Goal: Task Accomplishment & Management: Manage account settings

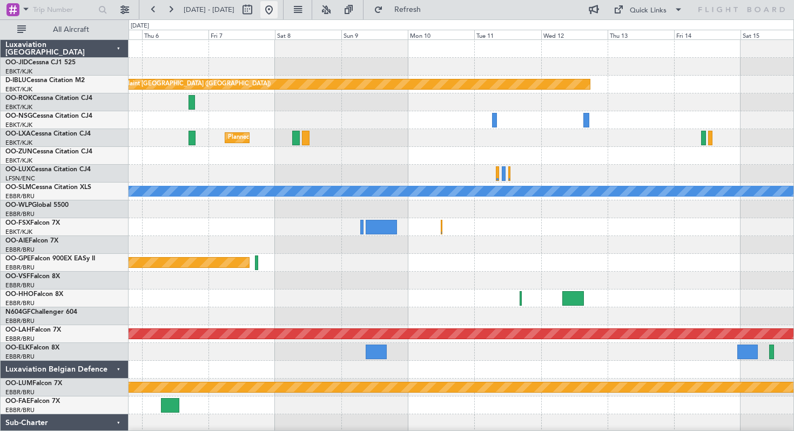
click at [277, 7] on button at bounding box center [268, 9] width 17 height 17
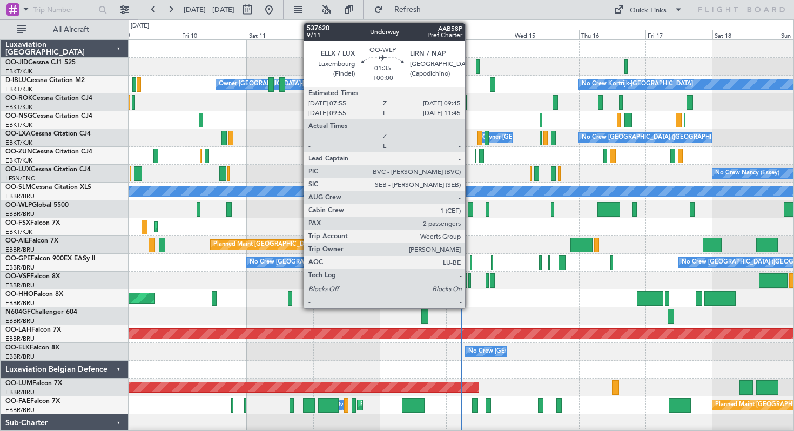
click at [470, 211] on div at bounding box center [470, 209] width 5 height 15
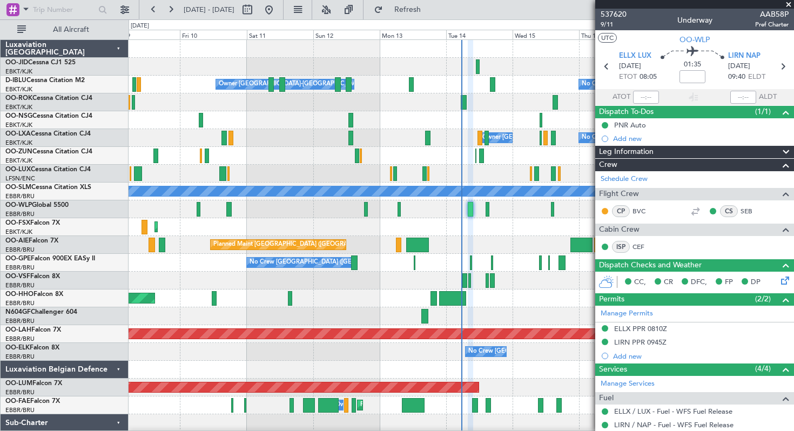
click at [789, 4] on span at bounding box center [788, 5] width 11 height 10
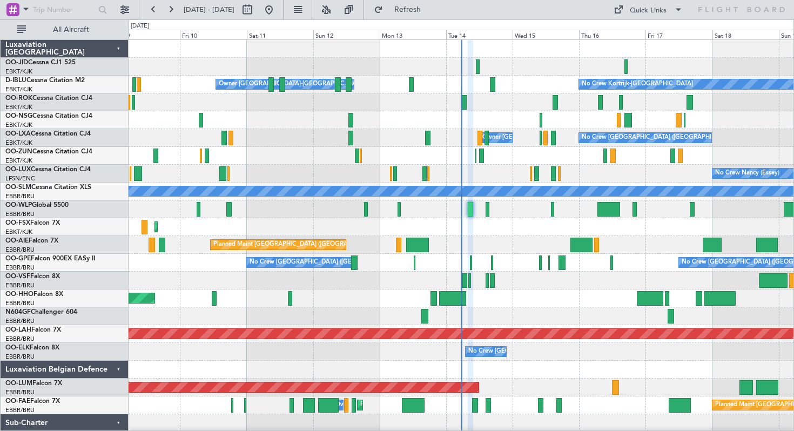
type input "0"
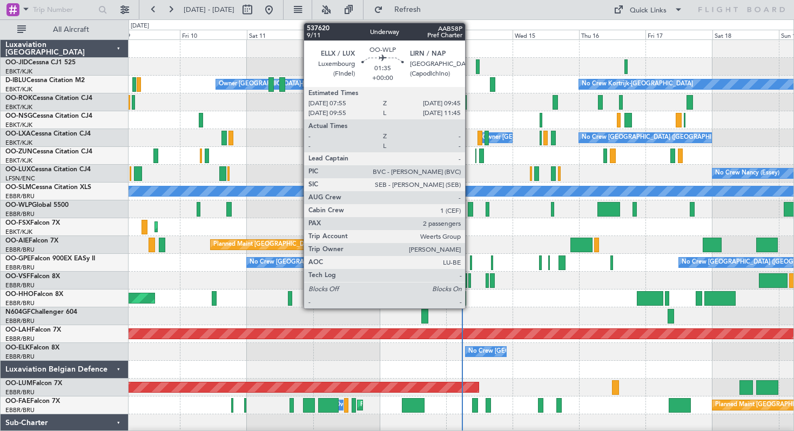
click at [470, 207] on div at bounding box center [470, 209] width 5 height 15
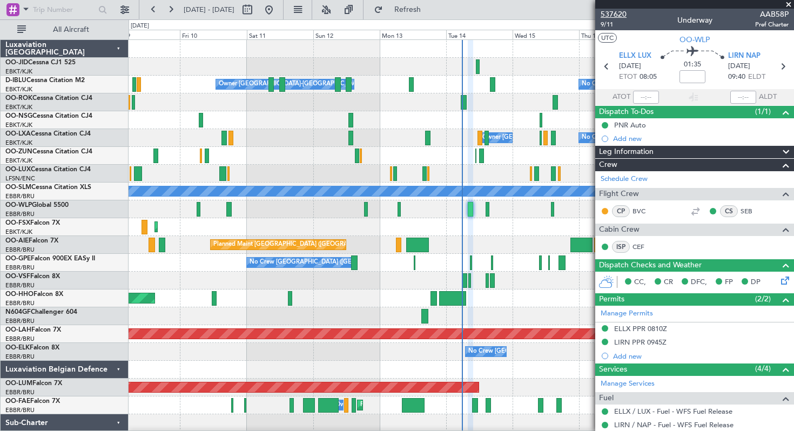
click at [617, 13] on span "537620" at bounding box center [613, 14] width 26 height 11
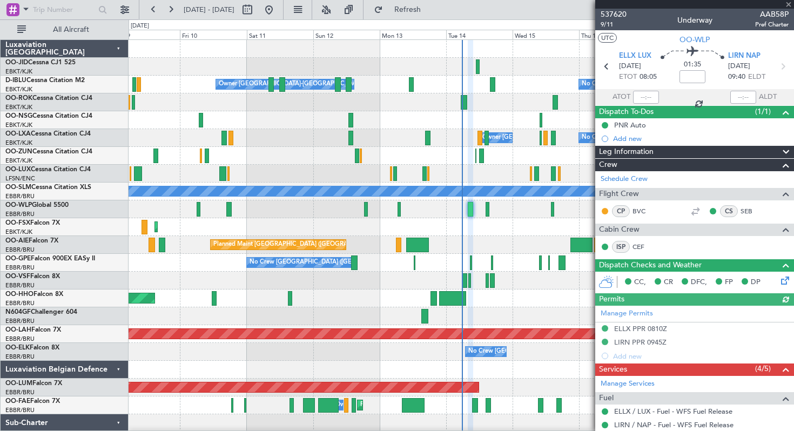
click at [790, 3] on div at bounding box center [694, 4] width 199 height 9
click at [789, 3] on span at bounding box center [788, 5] width 11 height 10
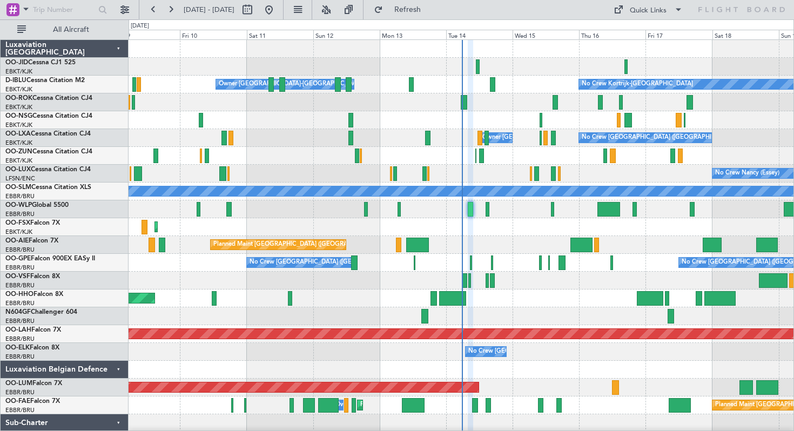
type input "0"
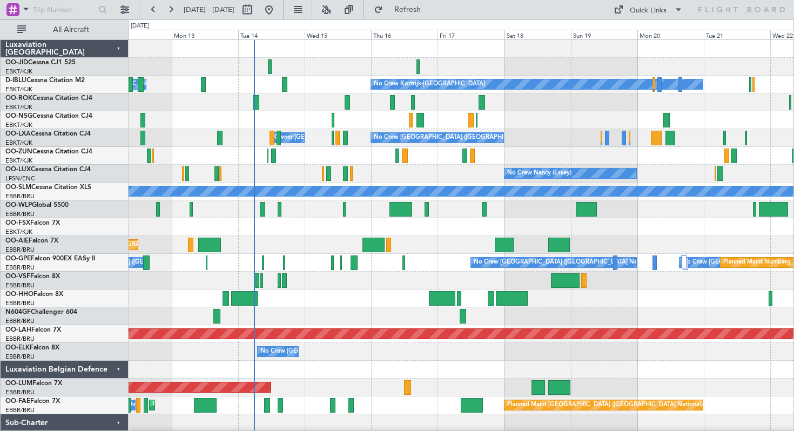
click at [429, 222] on div at bounding box center [460, 227] width 665 height 18
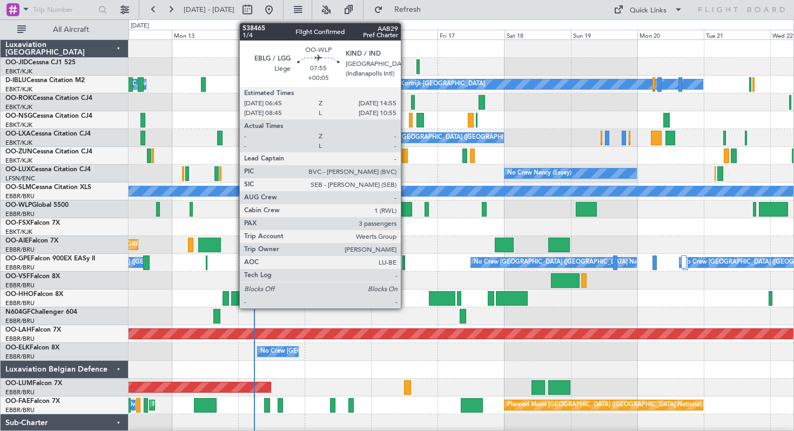
click at [405, 209] on div at bounding box center [400, 209] width 23 height 15
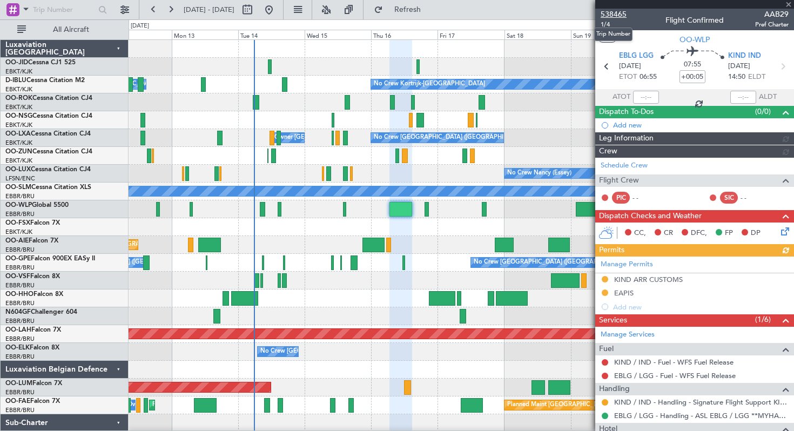
click at [606, 14] on span "538465" at bounding box center [613, 14] width 26 height 11
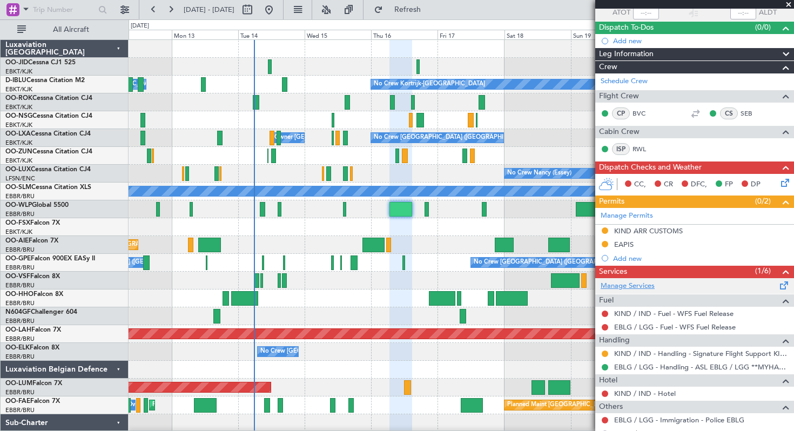
scroll to position [224, 0]
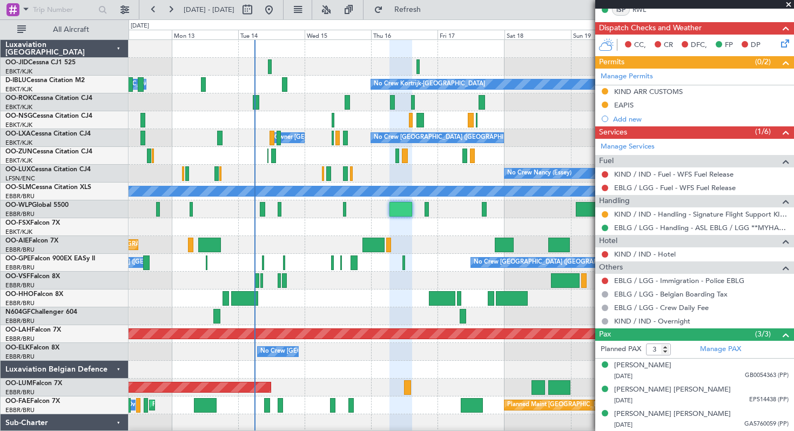
click at [788, 4] on span at bounding box center [788, 5] width 11 height 10
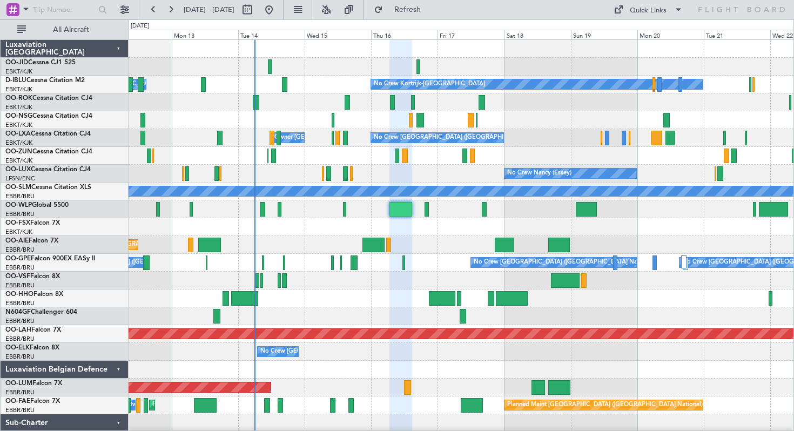
type input "0"
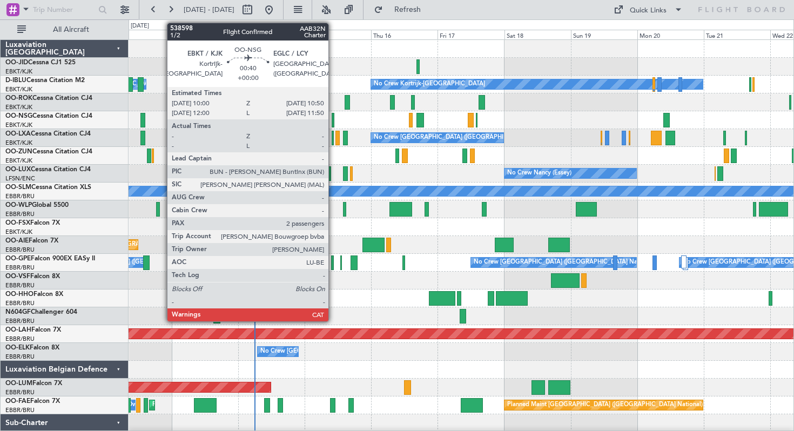
click at [333, 119] on div at bounding box center [332, 120] width 3 height 15
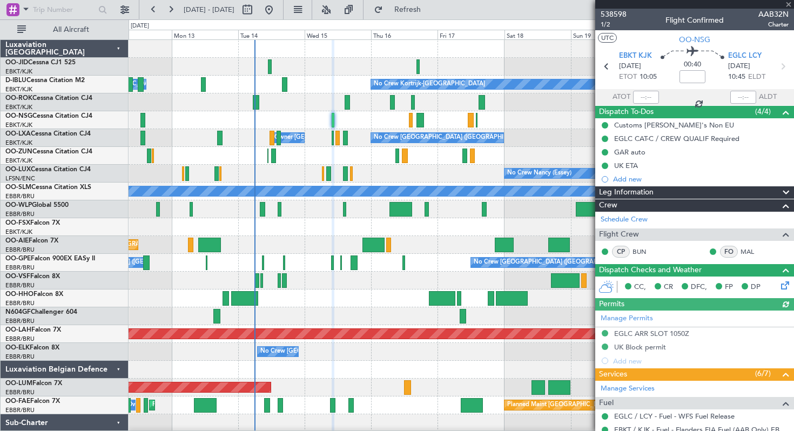
scroll to position [245, 0]
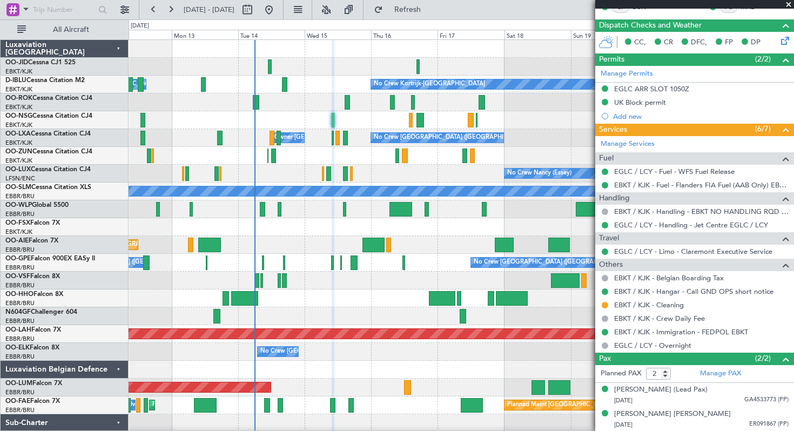
click at [789, 5] on span at bounding box center [788, 5] width 11 height 10
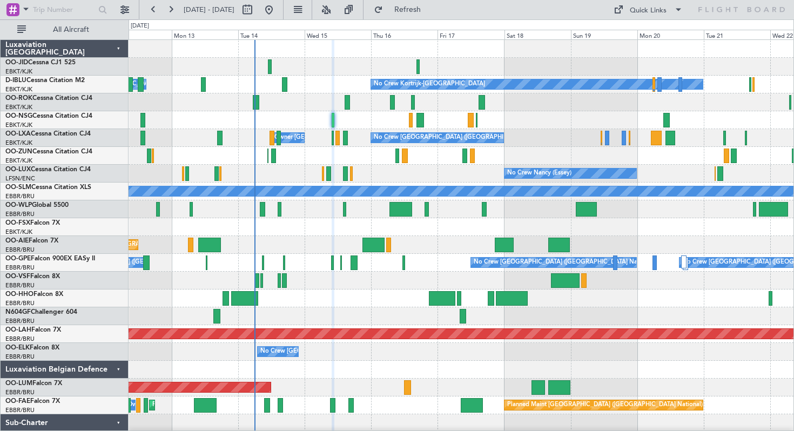
type input "0"
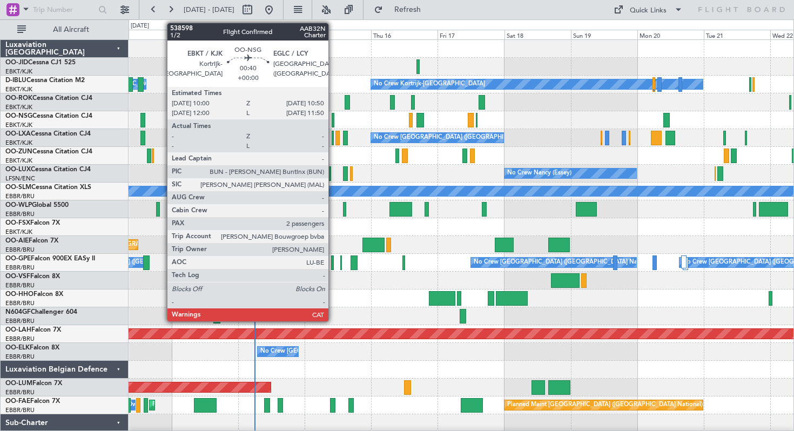
click at [333, 118] on div at bounding box center [332, 120] width 3 height 15
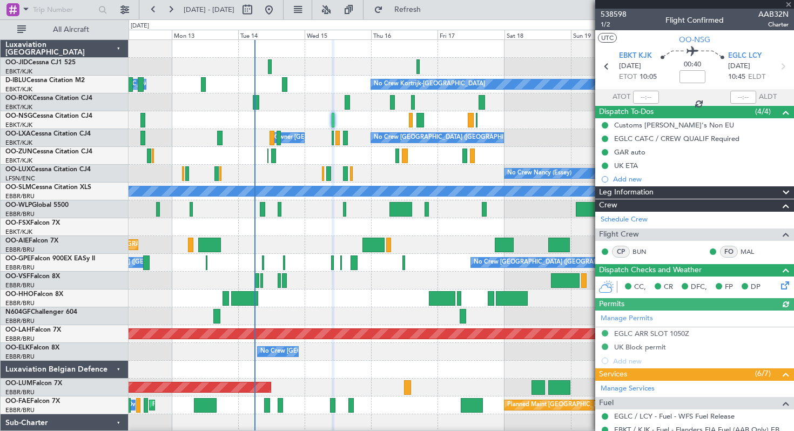
scroll to position [245, 0]
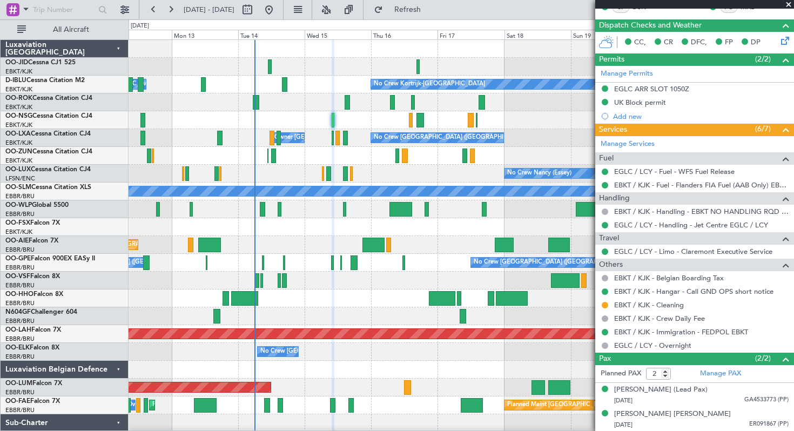
click at [788, 2] on span at bounding box center [788, 5] width 11 height 10
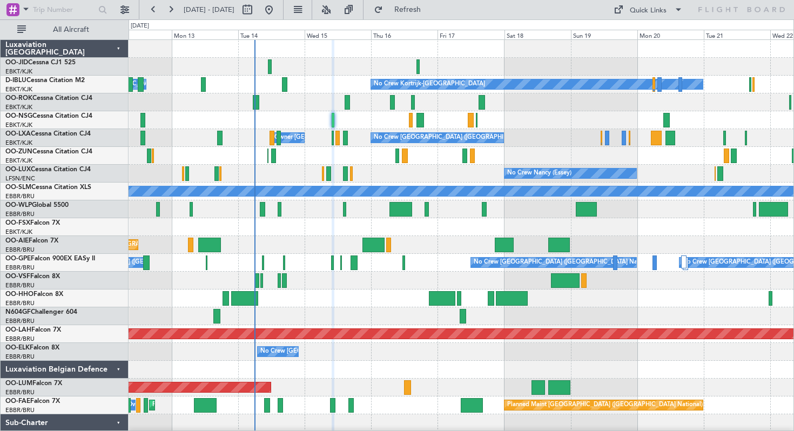
type input "0"
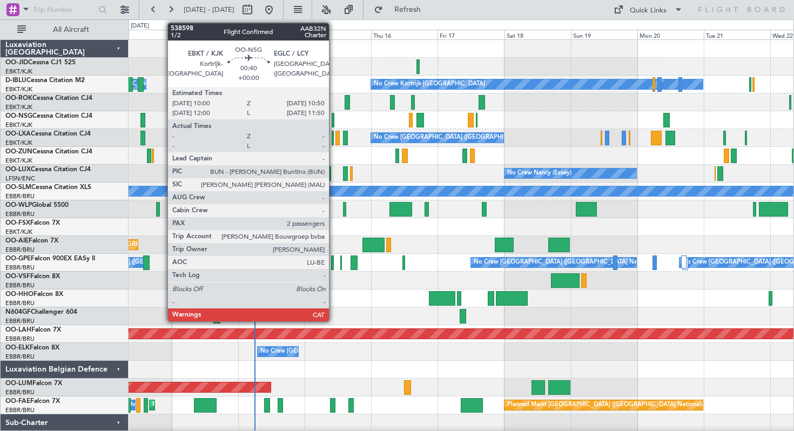
click at [334, 118] on div at bounding box center [332, 120] width 3 height 15
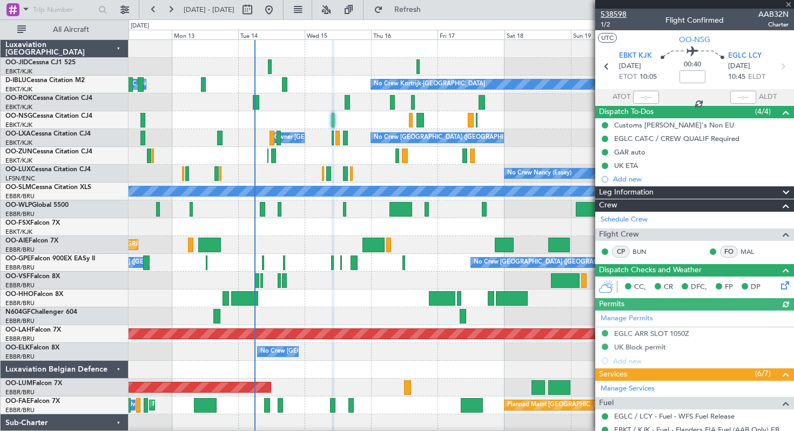
click at [617, 16] on span "538598" at bounding box center [613, 14] width 26 height 11
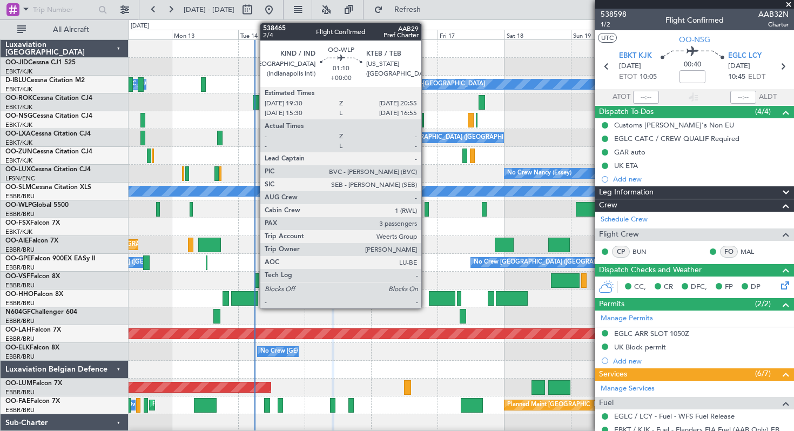
click at [426, 209] on div at bounding box center [426, 209] width 4 height 15
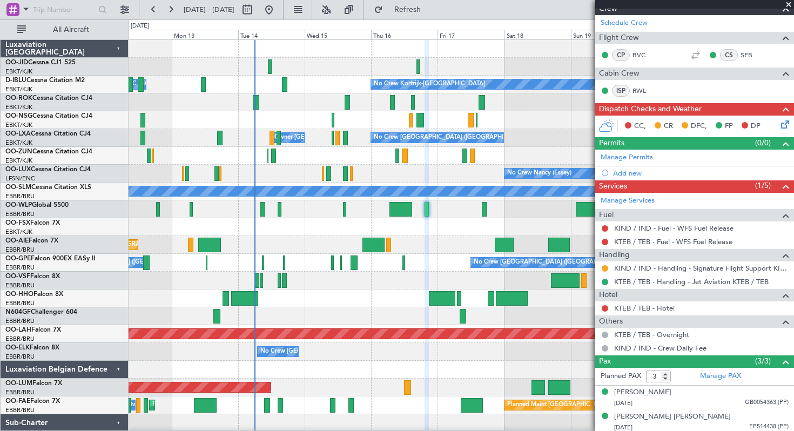
scroll to position [197, 0]
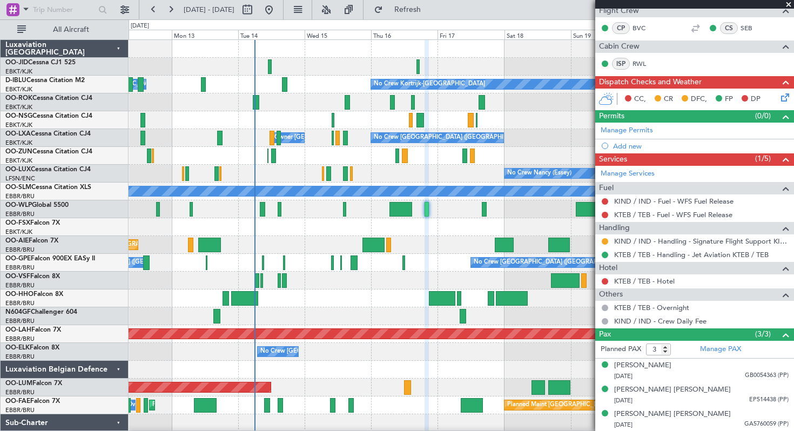
click at [788, 4] on span at bounding box center [788, 5] width 11 height 10
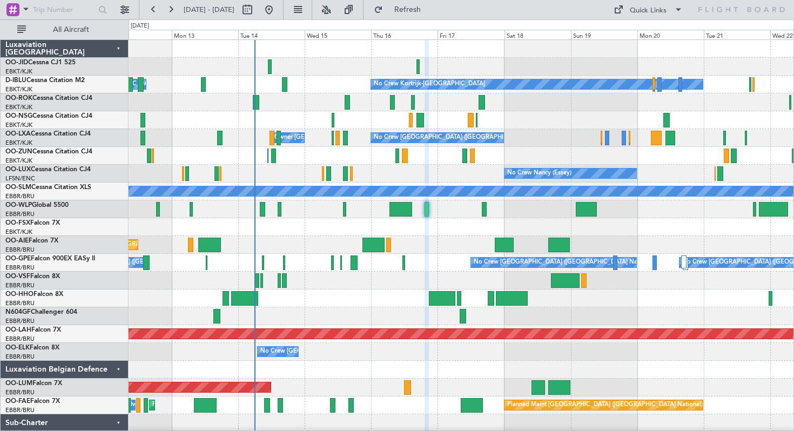
type input "0"
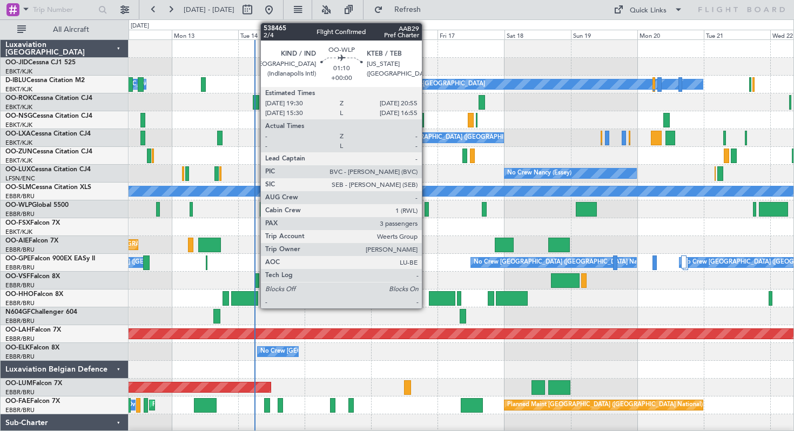
click at [426, 210] on div at bounding box center [426, 209] width 4 height 15
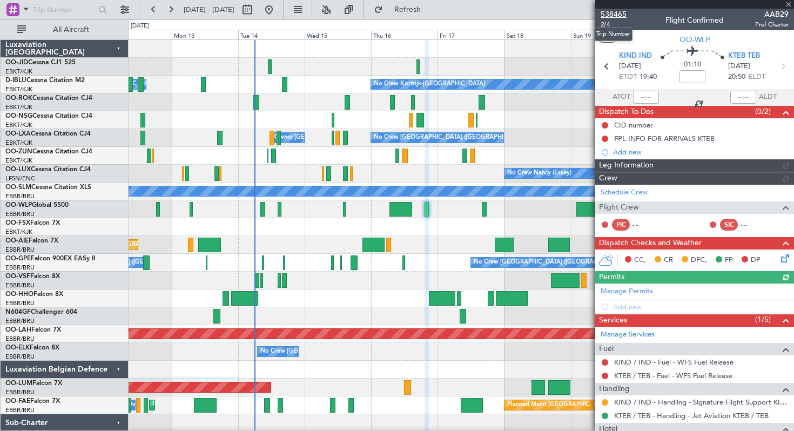
click at [613, 11] on span "538465" at bounding box center [613, 14] width 26 height 11
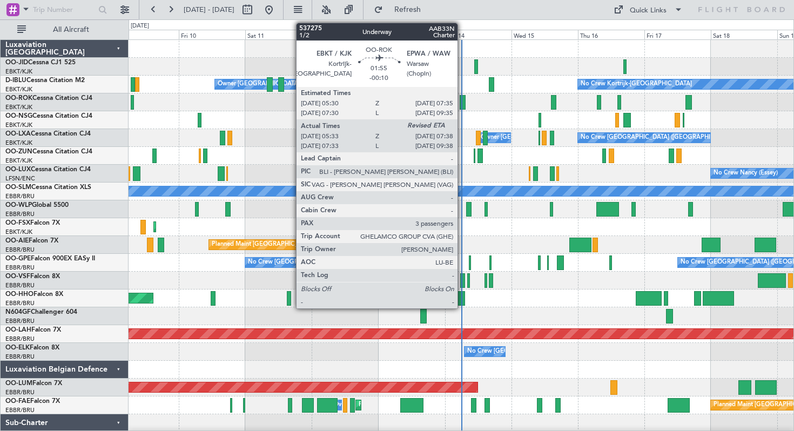
click at [462, 99] on div at bounding box center [462, 102] width 6 height 15
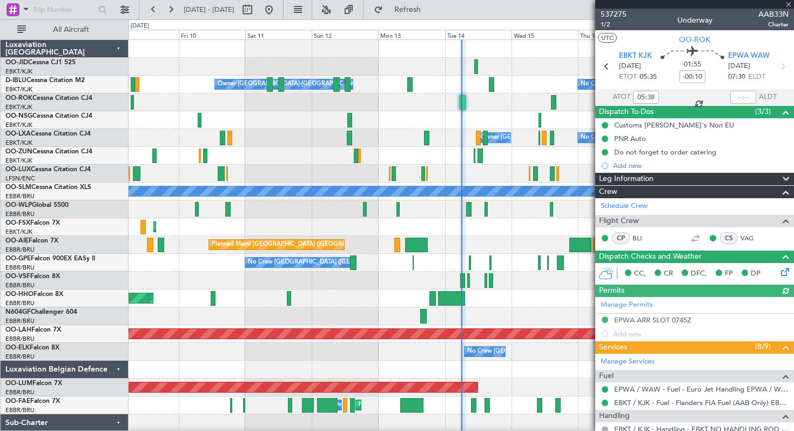
scroll to position [255, 0]
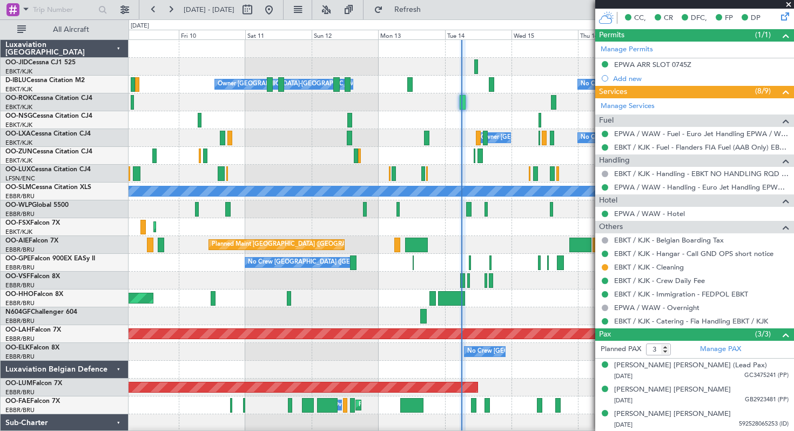
click at [788, 5] on span at bounding box center [788, 5] width 11 height 10
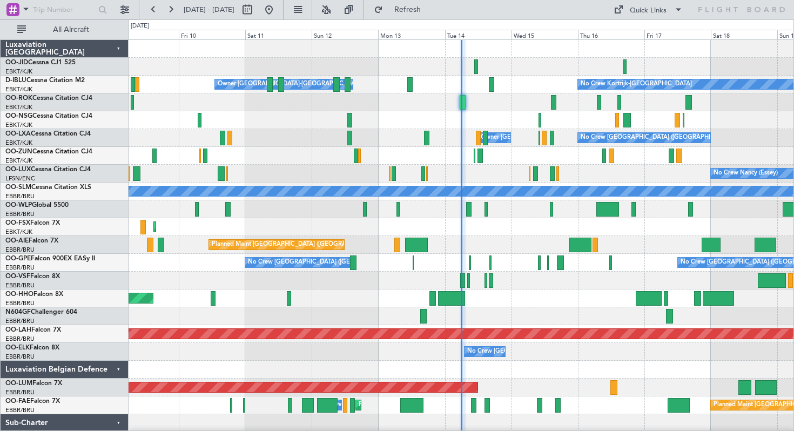
type input "0"
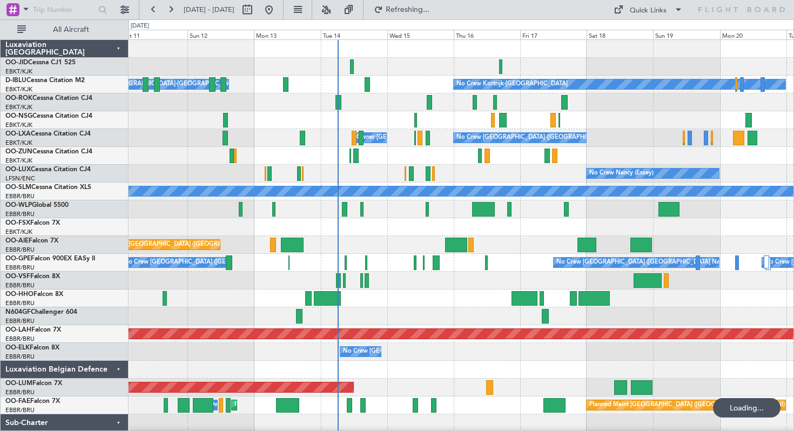
click at [247, 220] on div "Planned Maint Kortrijk-[GEOGRAPHIC_DATA]" at bounding box center [460, 227] width 665 height 18
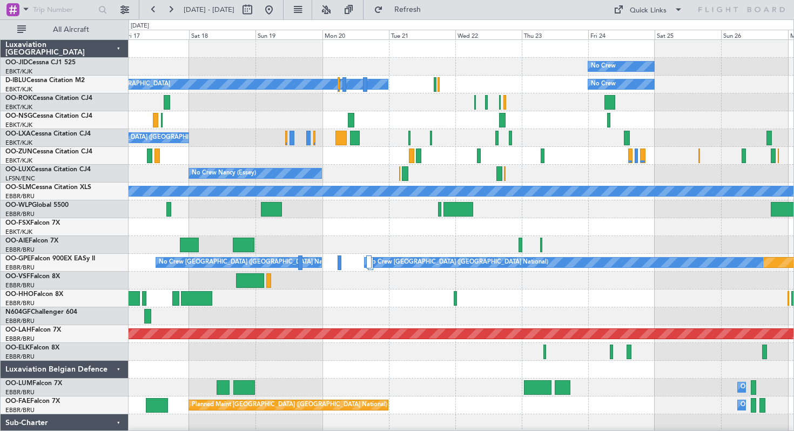
click at [348, 207] on div at bounding box center [460, 209] width 665 height 18
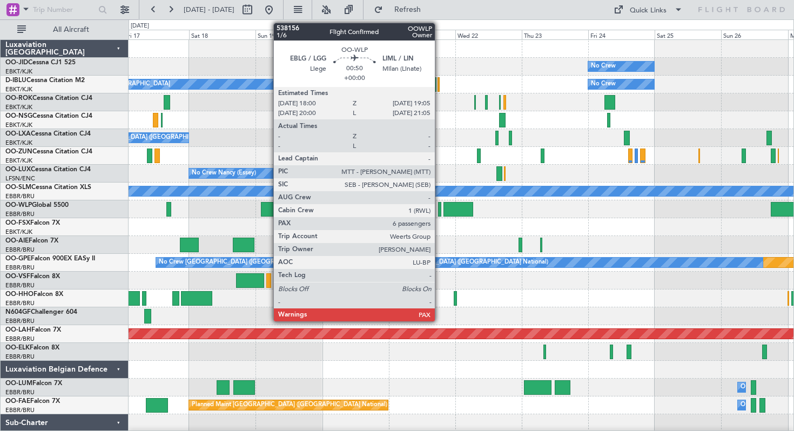
click at [439, 206] on div at bounding box center [439, 209] width 3 height 15
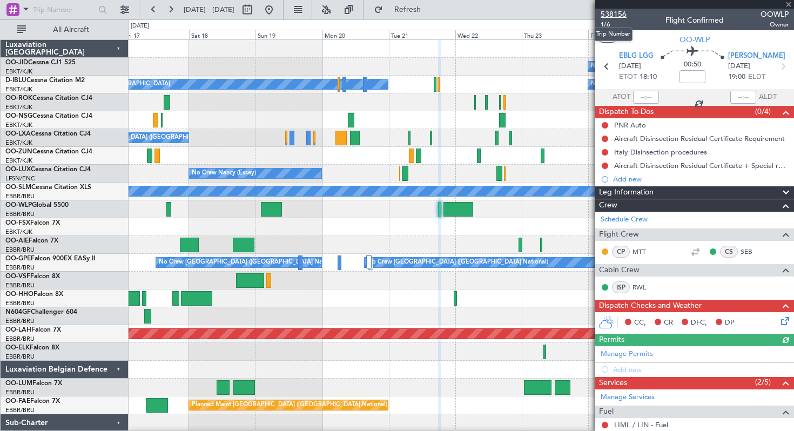
click at [610, 14] on span "538156" at bounding box center [613, 14] width 26 height 11
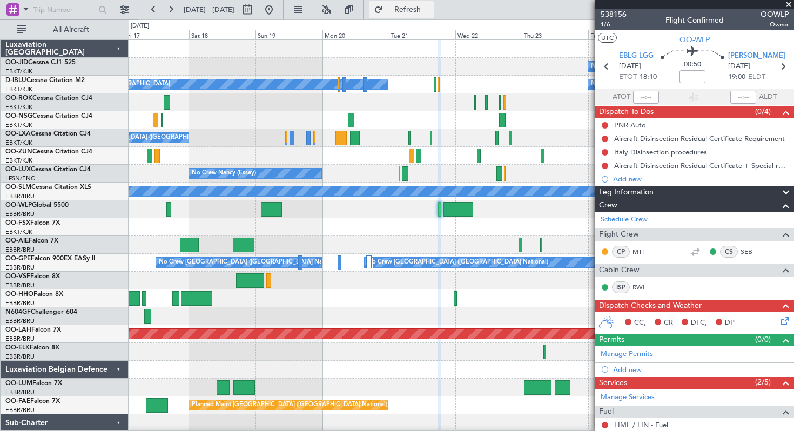
click at [412, 10] on button "Refresh" at bounding box center [401, 9] width 65 height 17
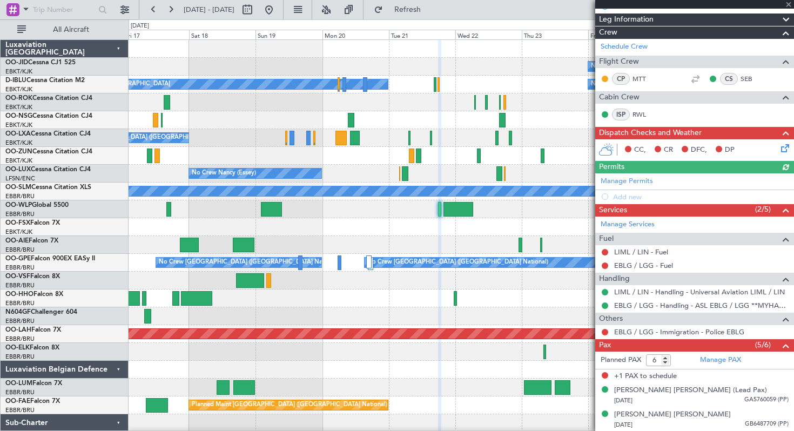
scroll to position [246, 0]
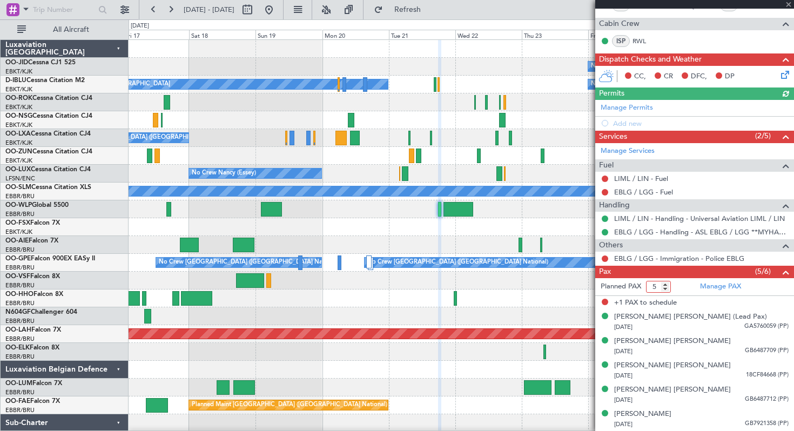
type input "5"
click at [667, 287] on input "5" at bounding box center [658, 287] width 25 height 12
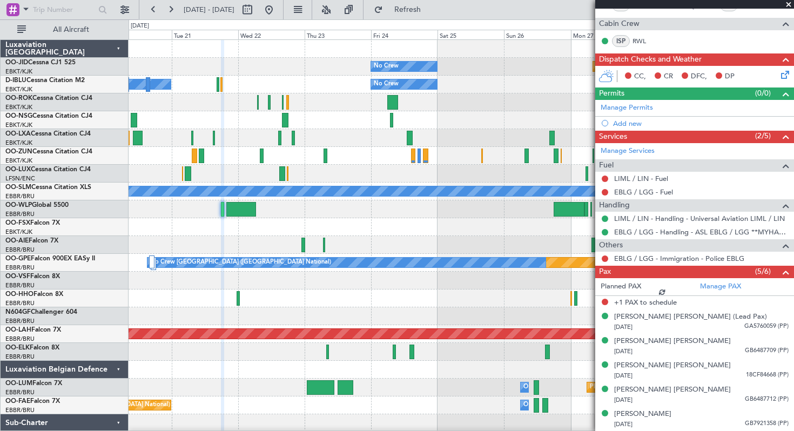
click at [333, 225] on div at bounding box center [460, 227] width 665 height 18
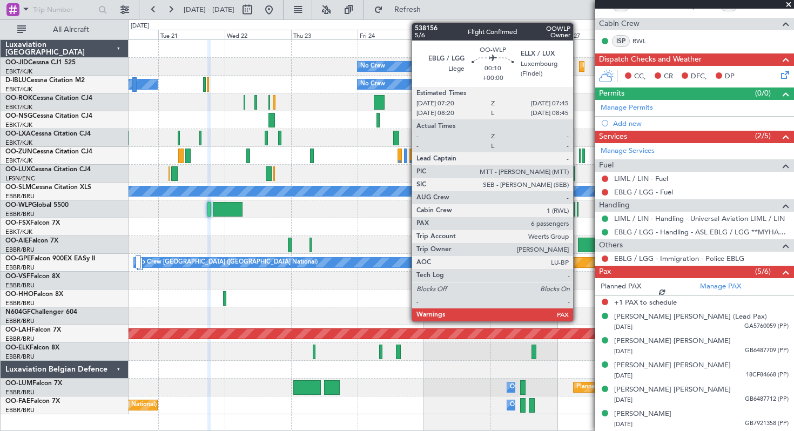
scroll to position [232, 0]
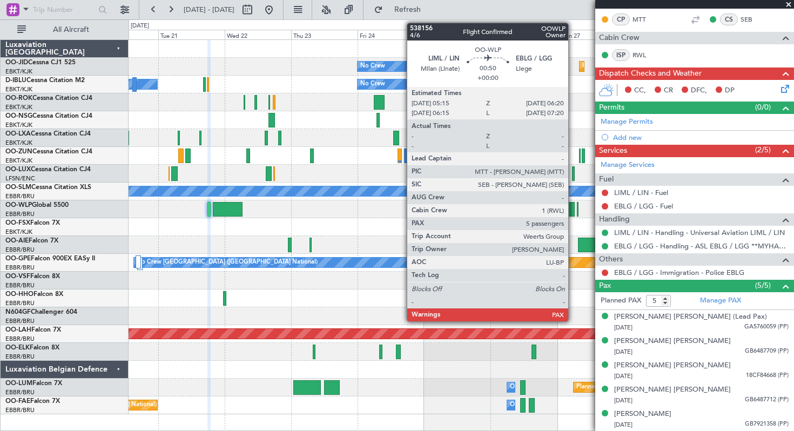
click at [573, 212] on div at bounding box center [572, 209] width 3 height 15
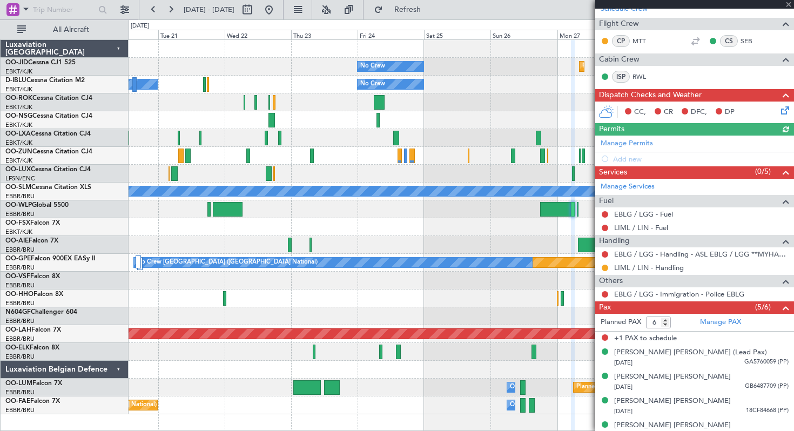
scroll to position [206, 0]
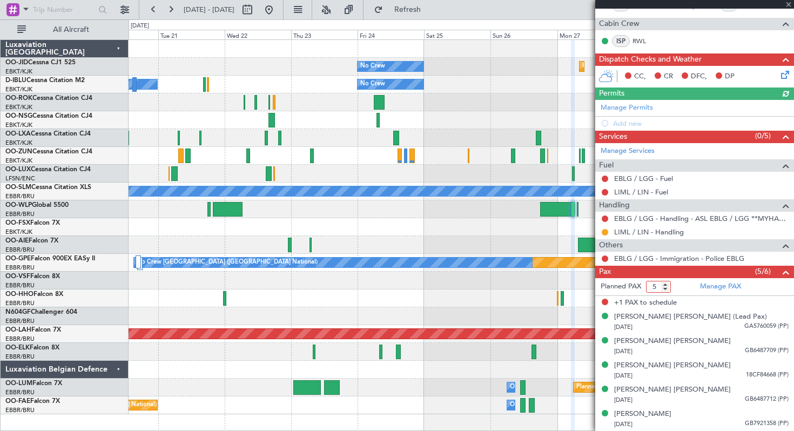
type input "5"
click at [666, 288] on input "5" at bounding box center [658, 287] width 25 height 12
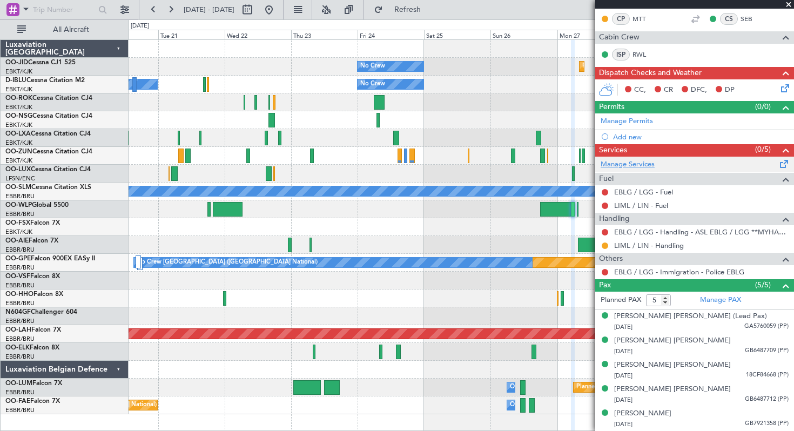
scroll to position [192, 0]
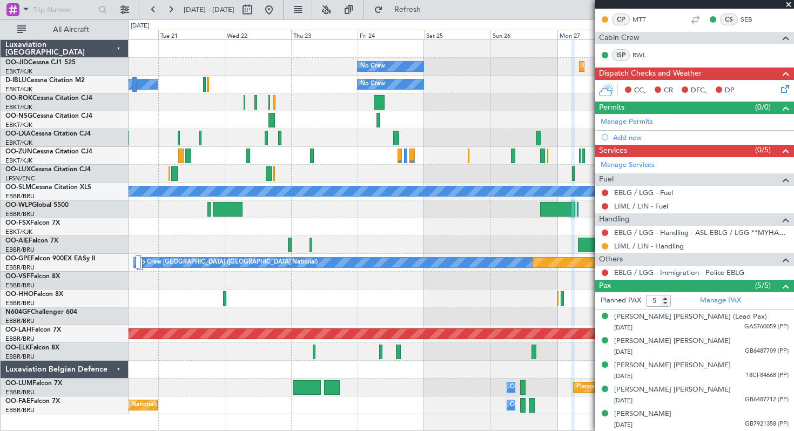
click at [789, 2] on span at bounding box center [788, 5] width 11 height 10
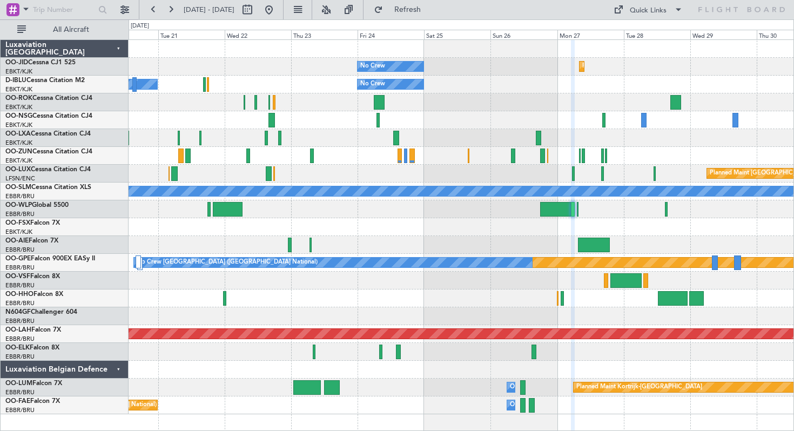
type input "0"
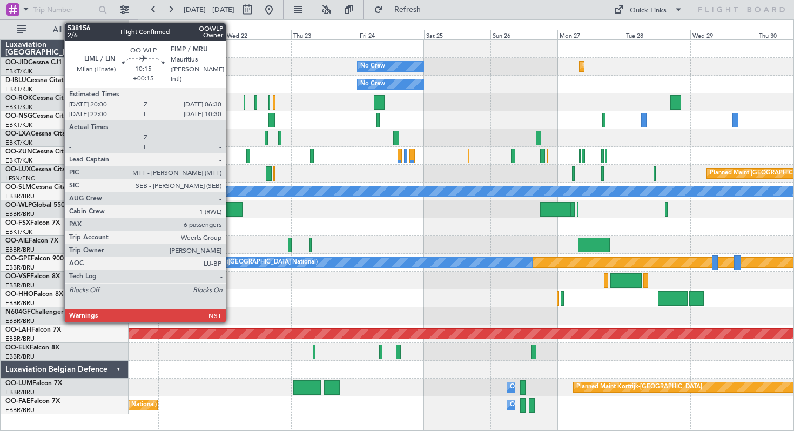
click at [231, 207] on div at bounding box center [227, 209] width 29 height 15
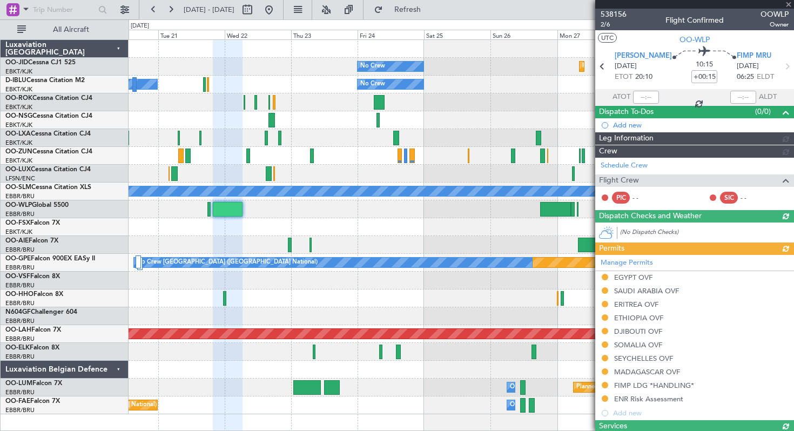
click at [617, 13] on span "538156" at bounding box center [613, 14] width 26 height 11
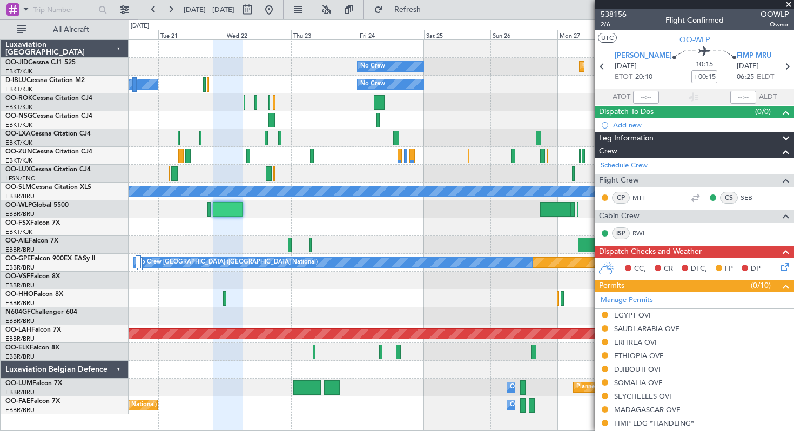
click at [788, 3] on span at bounding box center [788, 5] width 11 height 10
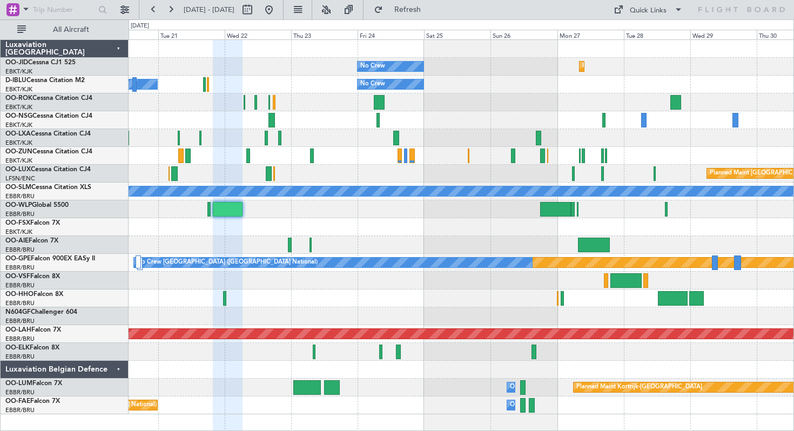
type input "0"
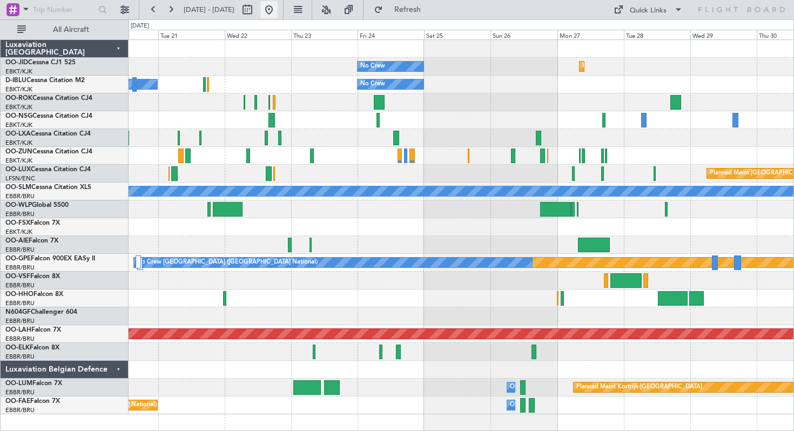
click at [277, 5] on button at bounding box center [268, 9] width 17 height 17
